Goal: Find specific page/section: Find specific page/section

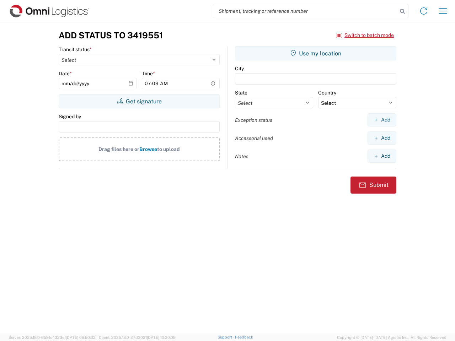
click at [305, 11] on input "search" at bounding box center [305, 10] width 184 height 13
click at [402, 11] on icon at bounding box center [402, 11] width 10 height 10
click at [423, 11] on icon at bounding box center [423, 10] width 11 height 11
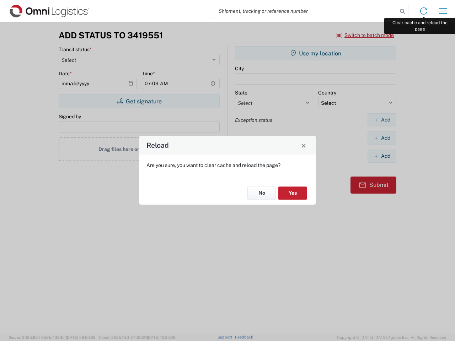
click at [443, 11] on div "Reload Are you sure, you want to clear cache and reload the page? No Yes" at bounding box center [227, 170] width 455 height 341
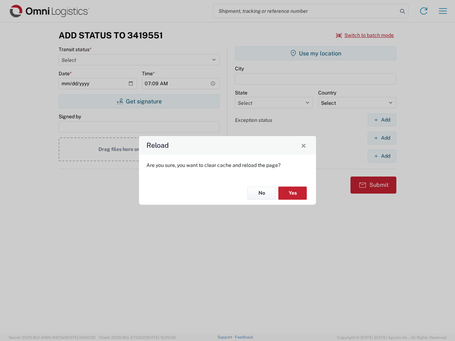
click at [365, 35] on div "Reload Are you sure, you want to clear cache and reload the page? No Yes" at bounding box center [227, 170] width 455 height 341
click at [139, 101] on div "Reload Are you sure, you want to clear cache and reload the page? No Yes" at bounding box center [227, 170] width 455 height 341
click at [315, 53] on div "Reload Are you sure, you want to clear cache and reload the page? No Yes" at bounding box center [227, 170] width 455 height 341
click at [381, 120] on div "Reload Are you sure, you want to clear cache and reload the page? No Yes" at bounding box center [227, 170] width 455 height 341
click at [381, 138] on div "Reload Are you sure, you want to clear cache and reload the page? No Yes" at bounding box center [227, 170] width 455 height 341
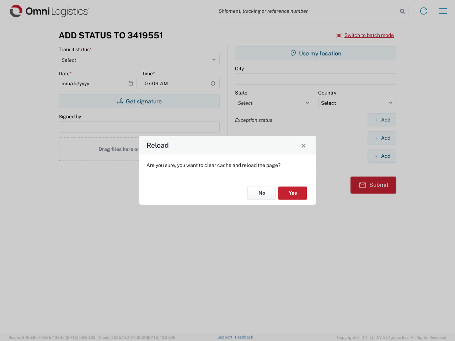
click at [381, 156] on div "Reload Are you sure, you want to clear cache and reload the page? No Yes" at bounding box center [227, 170] width 455 height 341
